Goal: Register for event/course

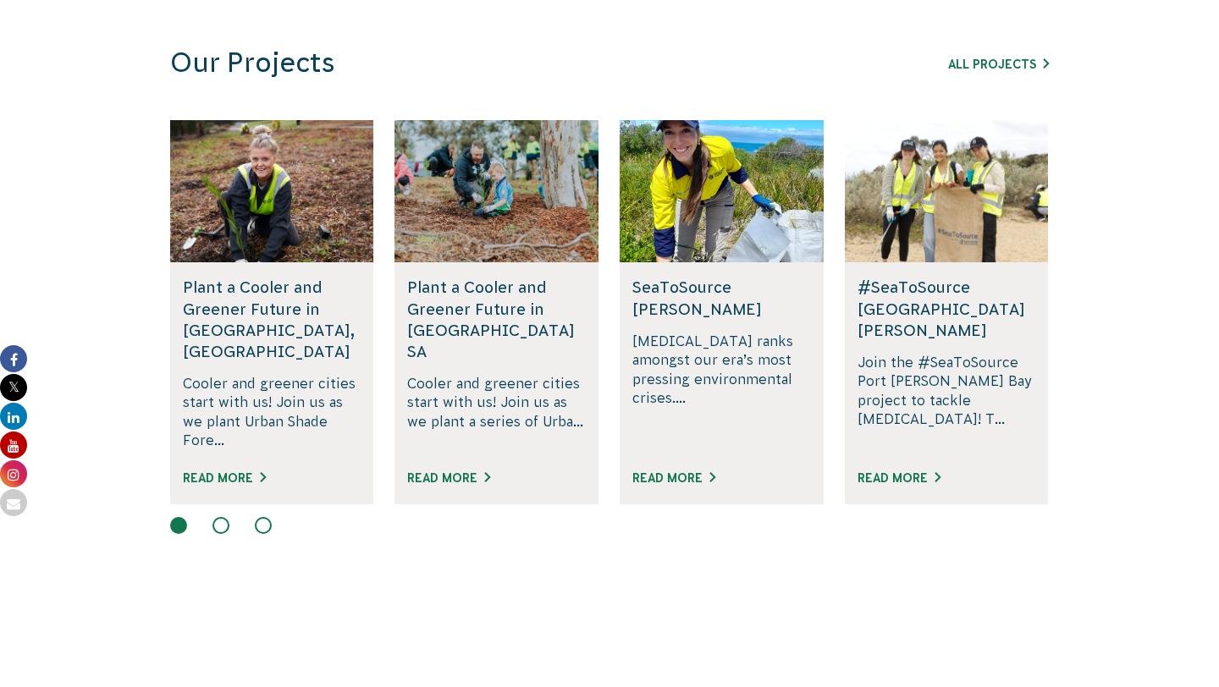
scroll to position [1105, 0]
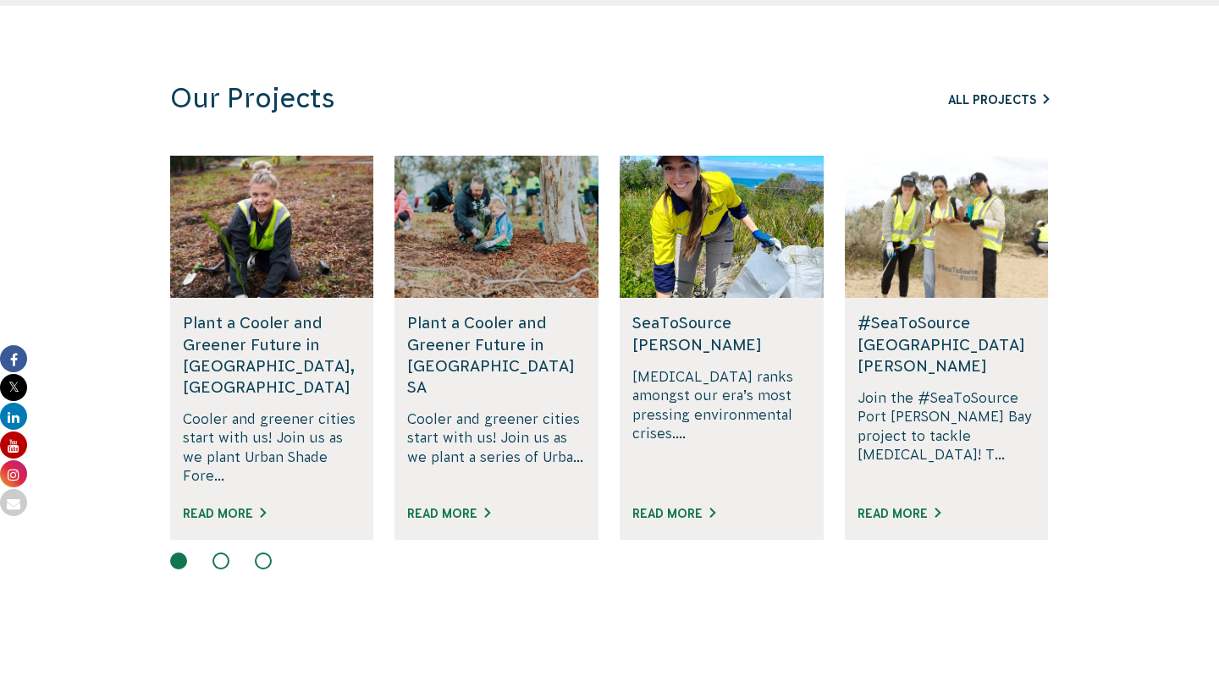
click at [995, 96] on link "All Projects" at bounding box center [998, 100] width 101 height 14
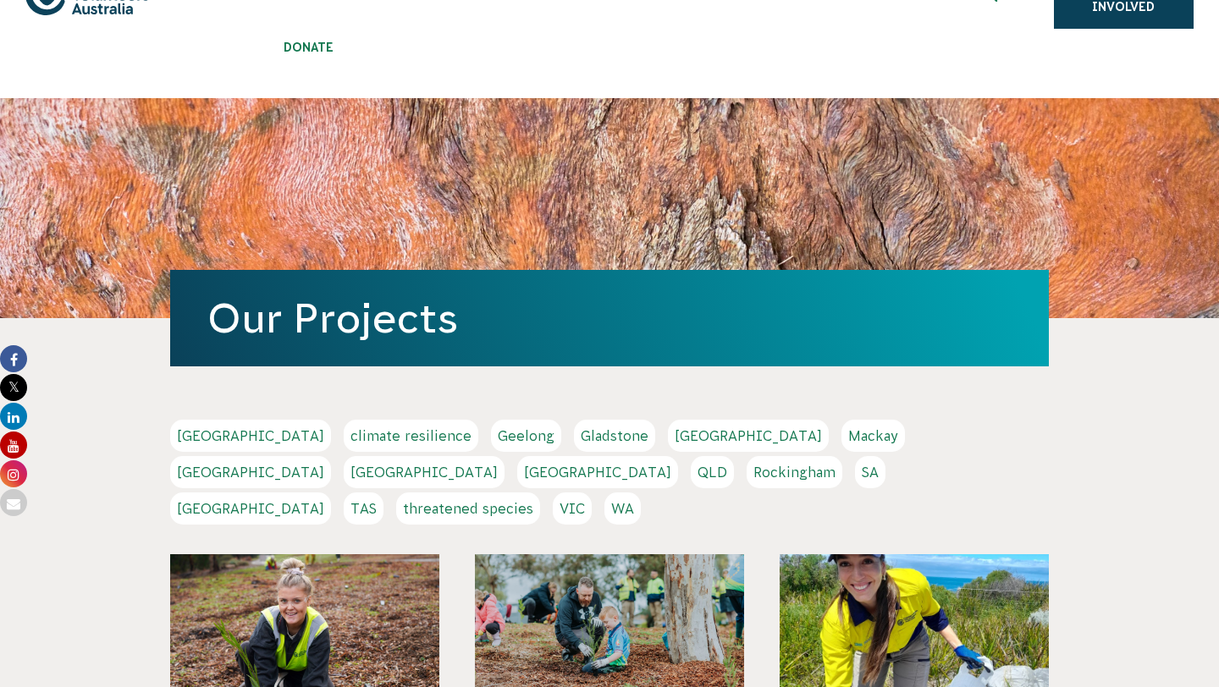
click at [641, 493] on link "WA" at bounding box center [622, 509] width 36 height 32
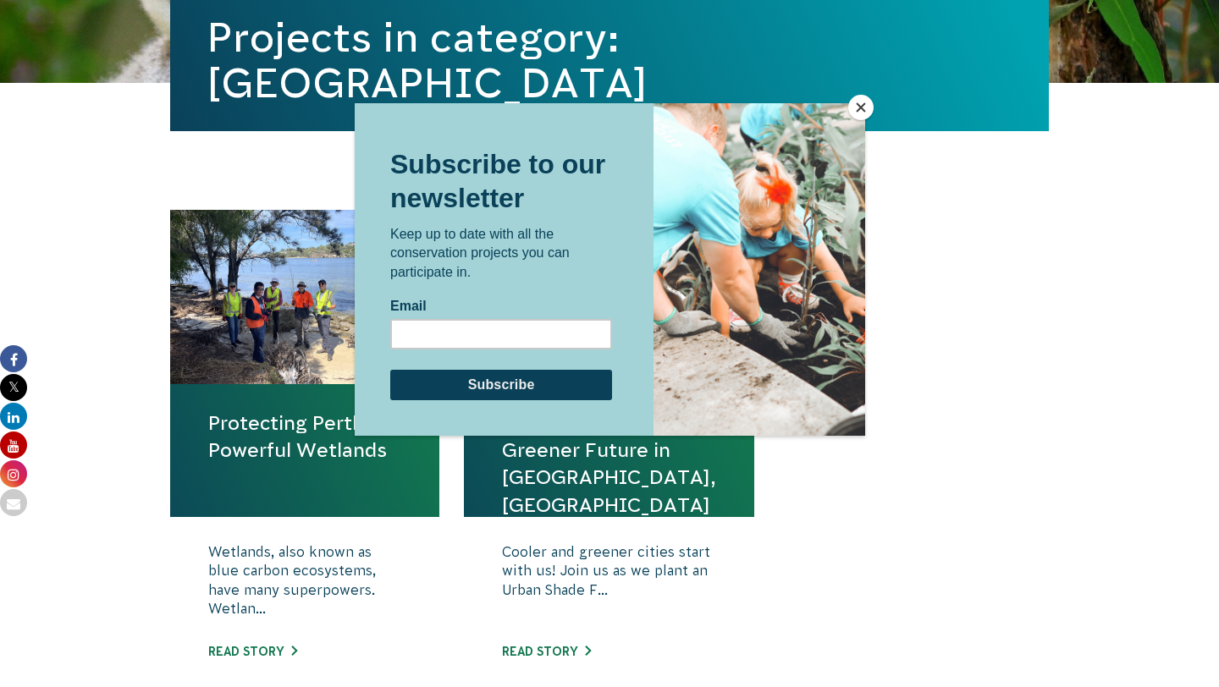
click at [863, 101] on button "Close" at bounding box center [860, 107] width 25 height 25
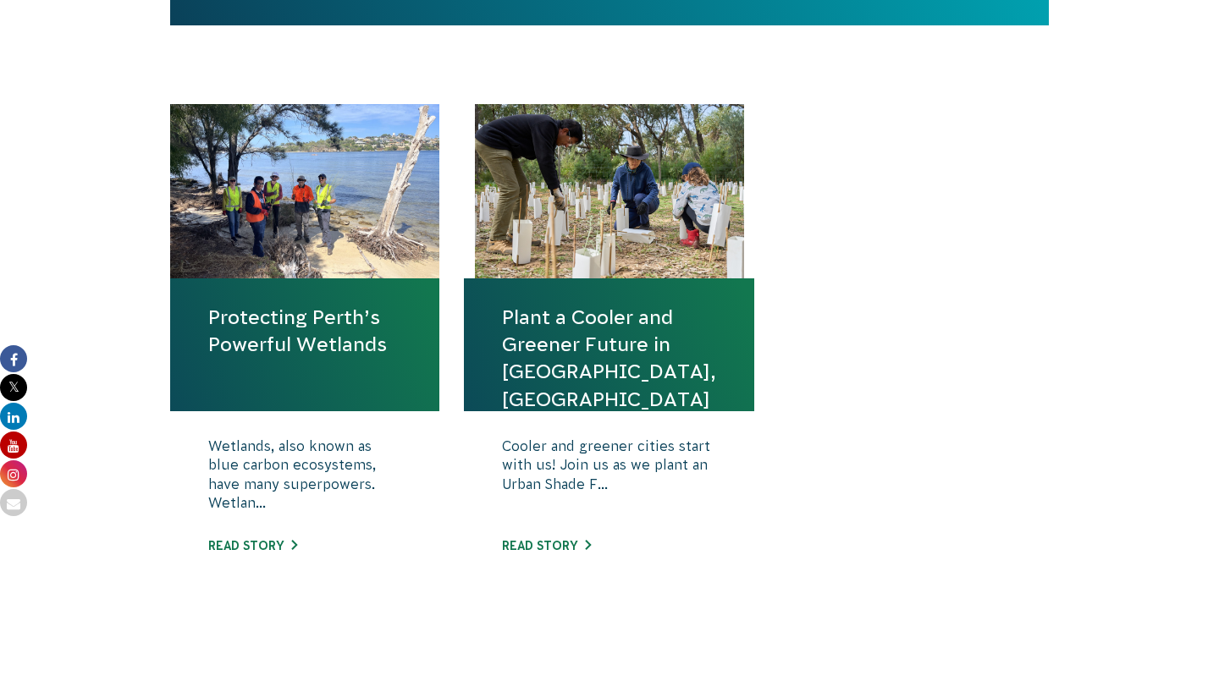
scroll to position [649, 0]
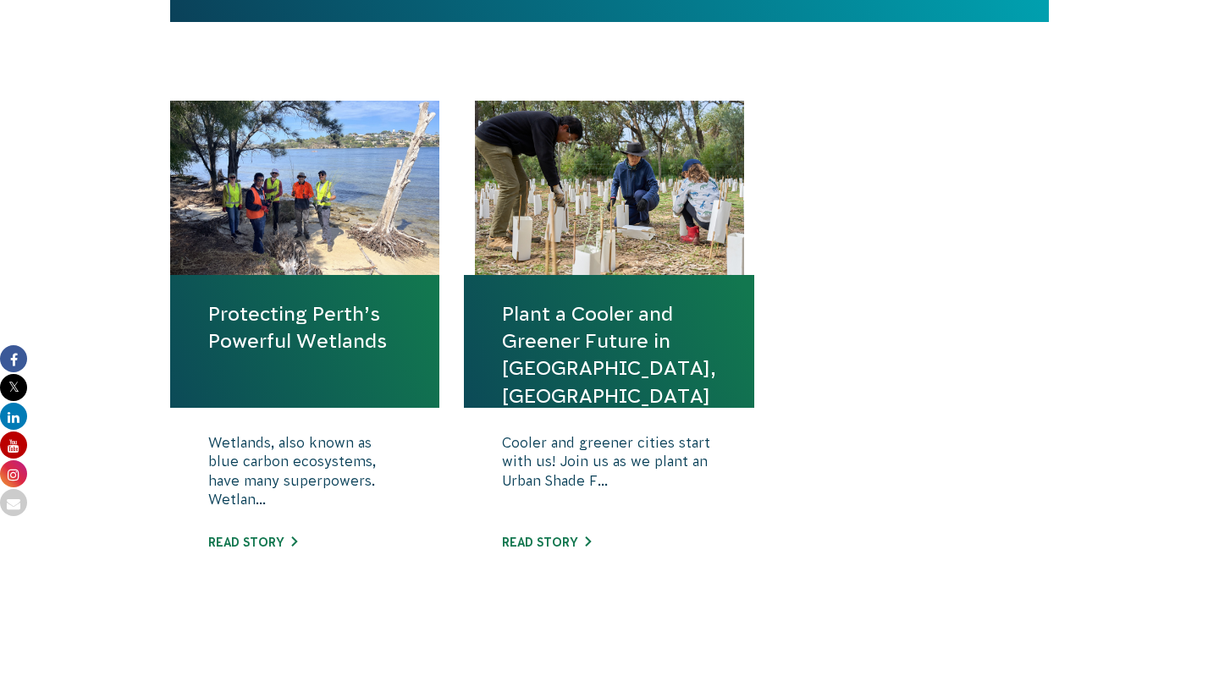
click at [261, 332] on link "Protecting Perth’s Powerful Wetlands" at bounding box center [304, 327] width 193 height 54
